Goal: Navigation & Orientation: Find specific page/section

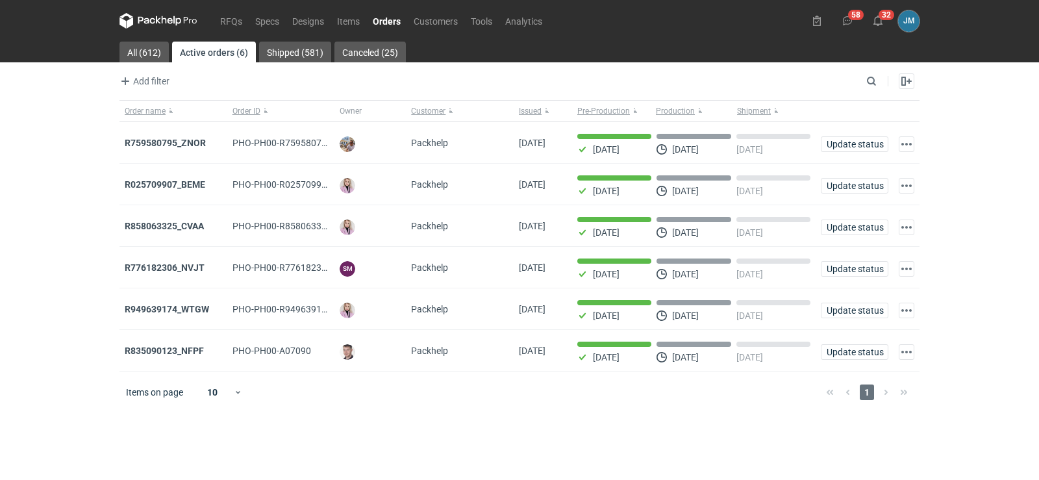
click at [145, 25] on icon at bounding box center [158, 21] width 78 height 16
